Goal: Transaction & Acquisition: Purchase product/service

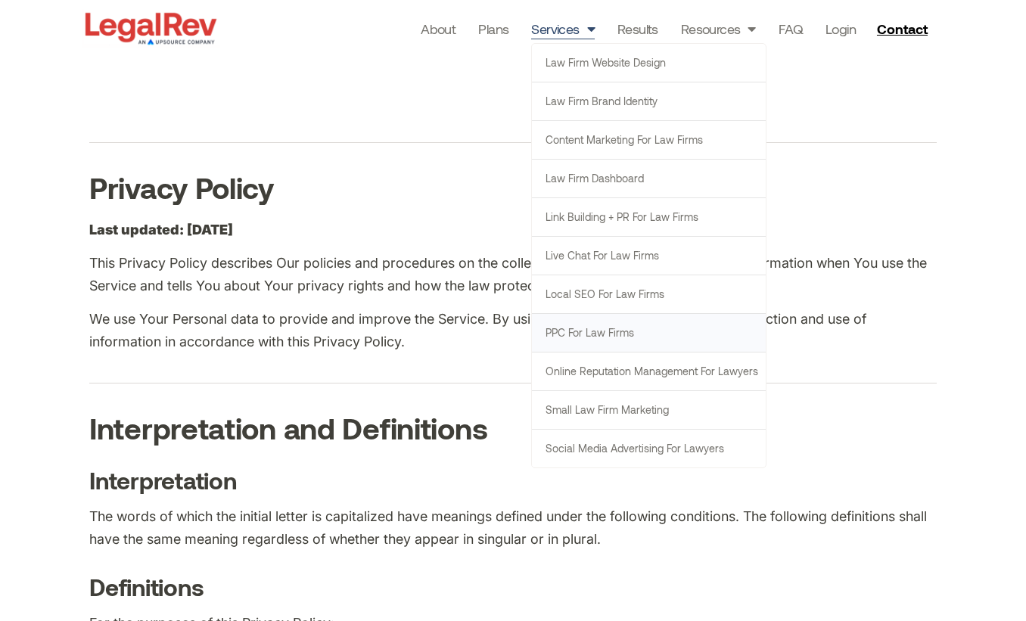
scroll to position [13, 0]
click at [668, 211] on link "Link Building + PR for Law Firms" at bounding box center [649, 217] width 234 height 38
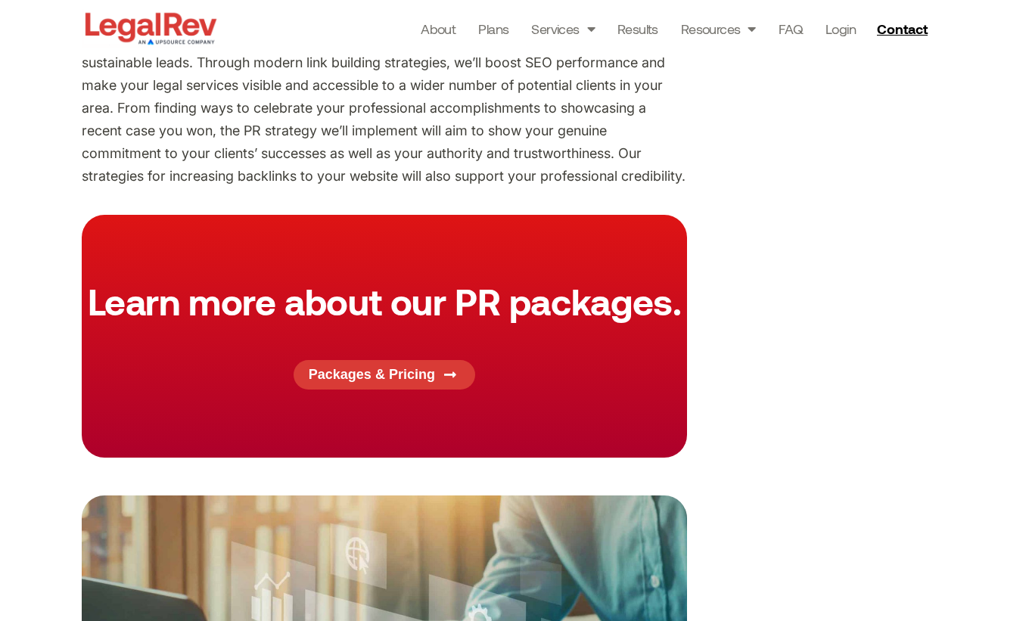
scroll to position [1036, 0]
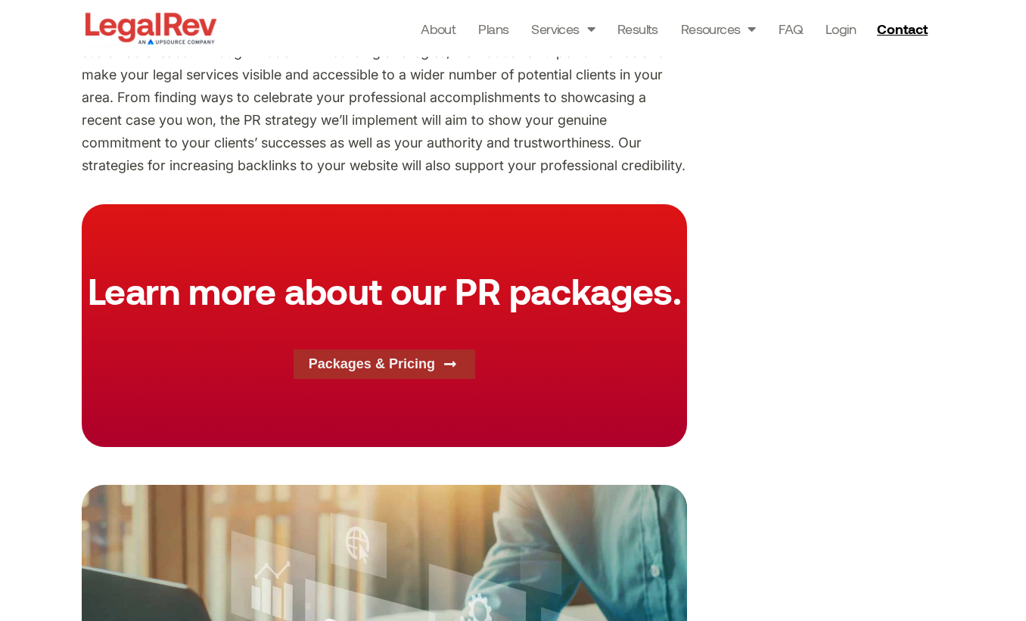
click at [363, 353] on link "Packages & Pricing" at bounding box center [385, 365] width 182 height 30
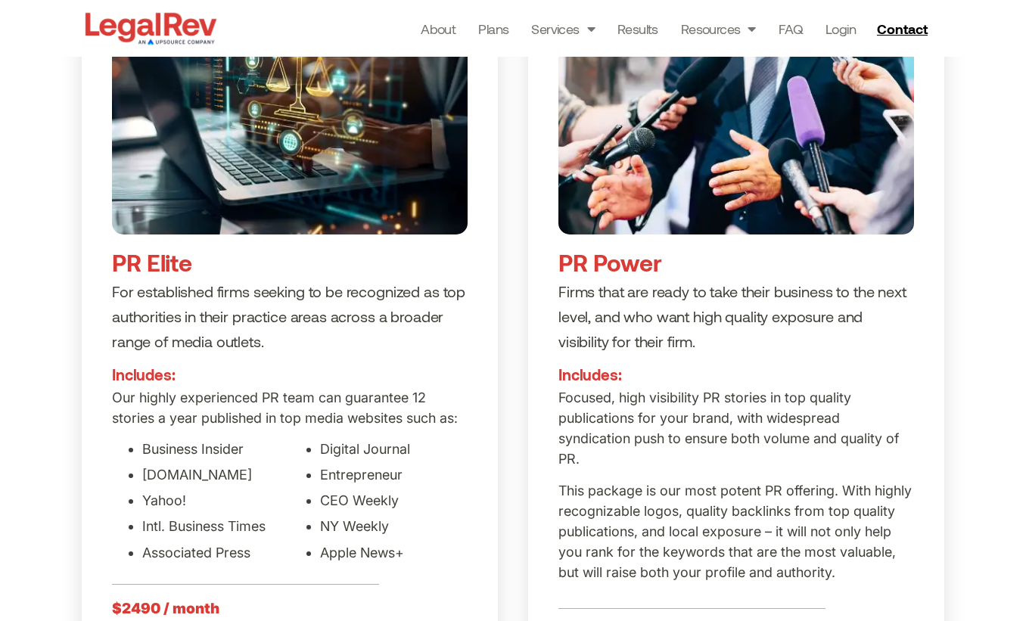
scroll to position [1987, 0]
